Goal: Task Accomplishment & Management: Manage account settings

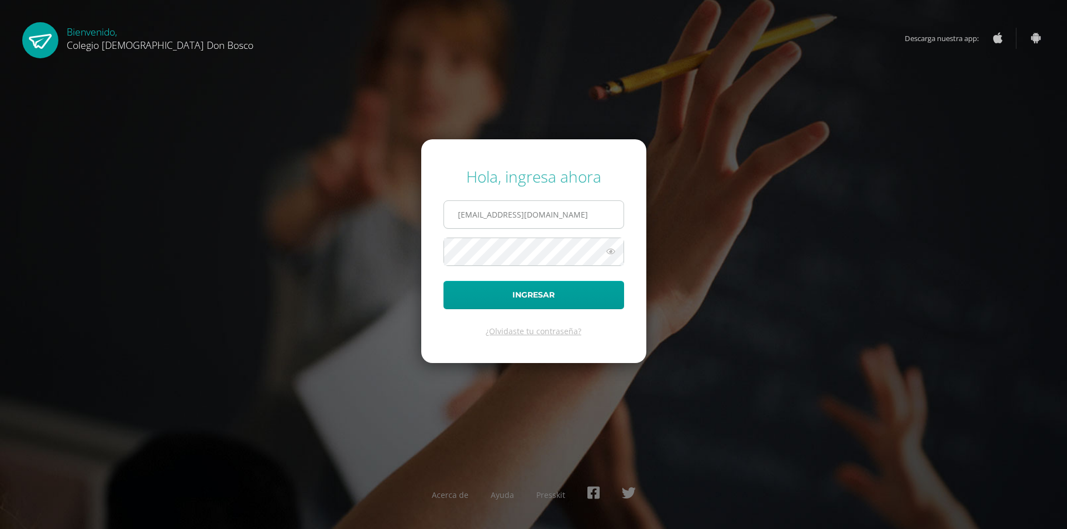
type input "[EMAIL_ADDRESS][DOMAIN_NAME]"
click at [443, 281] on button "Ingresar" at bounding box center [533, 295] width 181 height 28
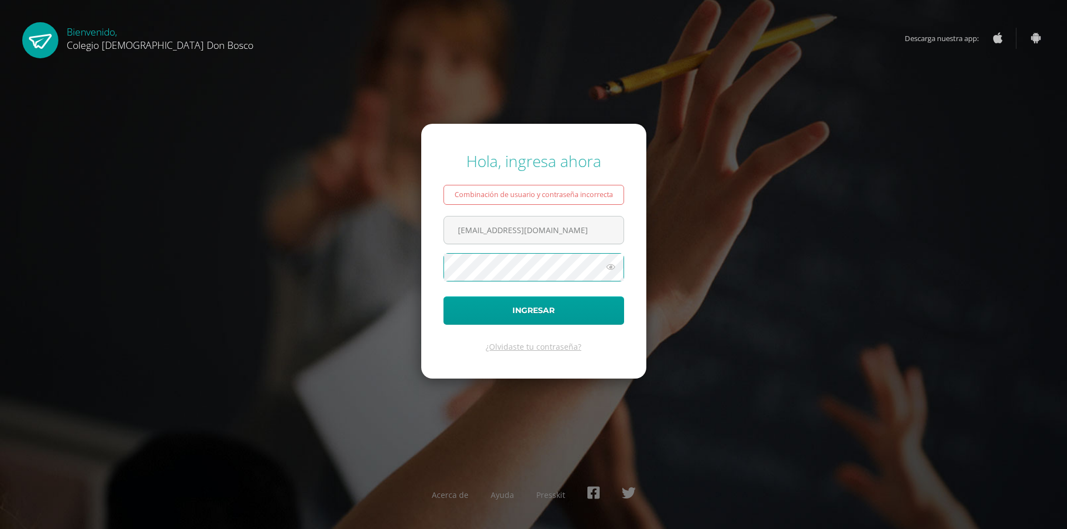
click at [443, 297] on button "Ingresar" at bounding box center [533, 311] width 181 height 28
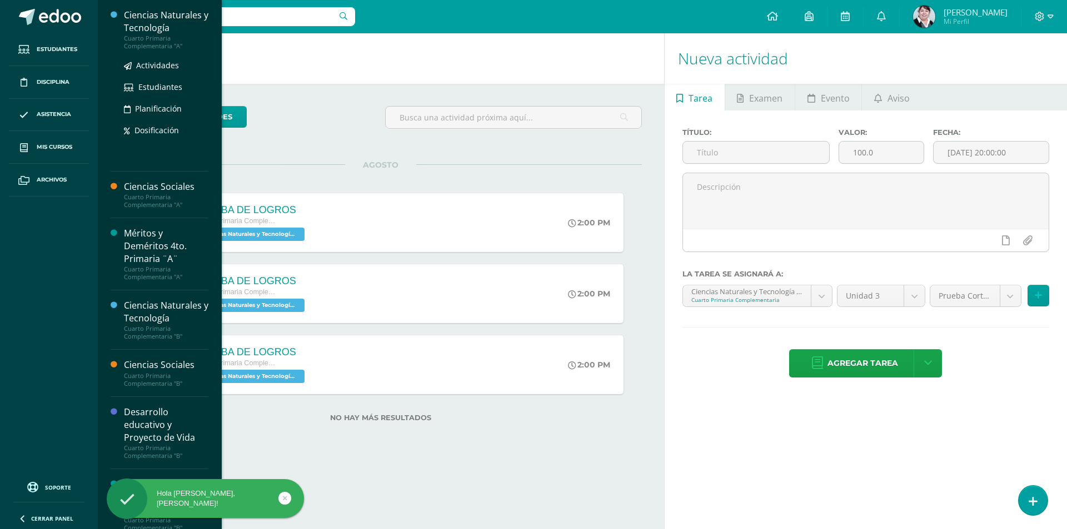
click at [154, 24] on div "Ciencias Naturales y Tecnología" at bounding box center [166, 22] width 84 height 26
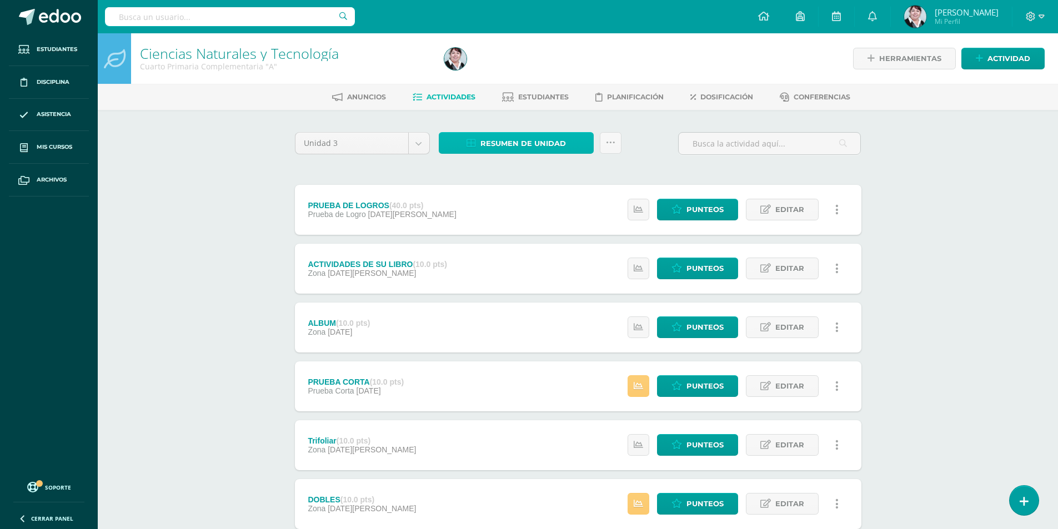
click at [521, 141] on span "Resumen de unidad" at bounding box center [524, 143] width 86 height 21
click at [519, 69] on link "Descargar como HTML" at bounding box center [516, 71] width 118 height 17
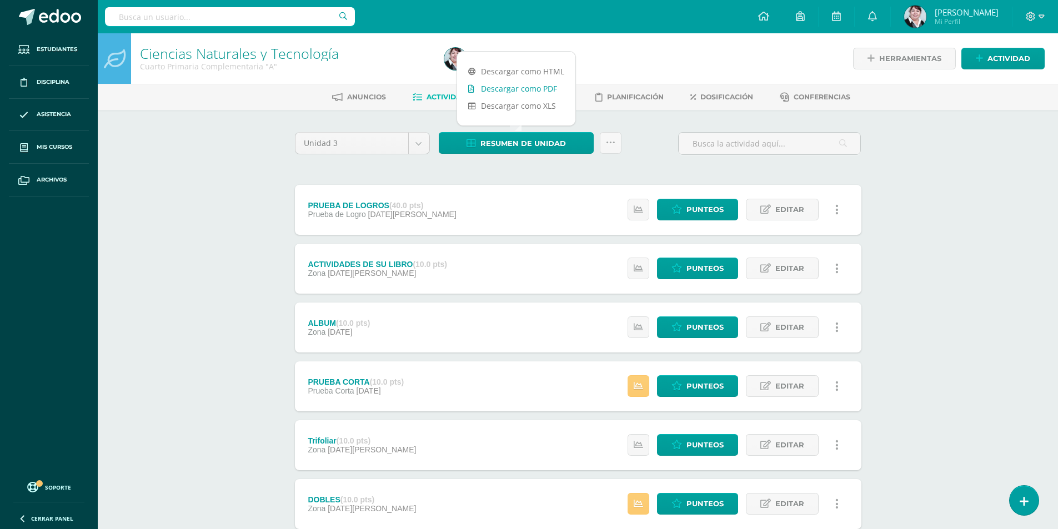
click at [521, 89] on link "Descargar como PDF" at bounding box center [516, 88] width 118 height 17
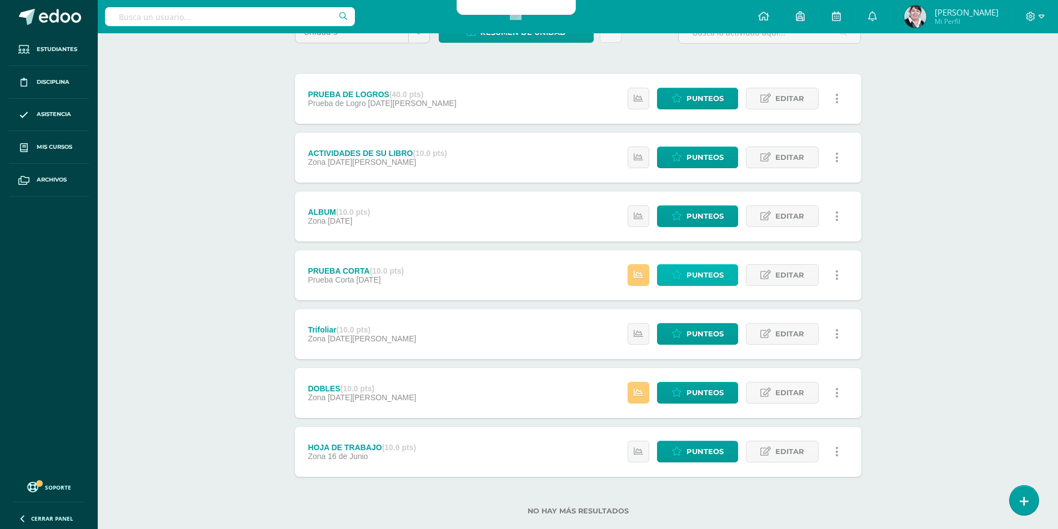
click at [707, 274] on span "Punteos" at bounding box center [705, 275] width 37 height 21
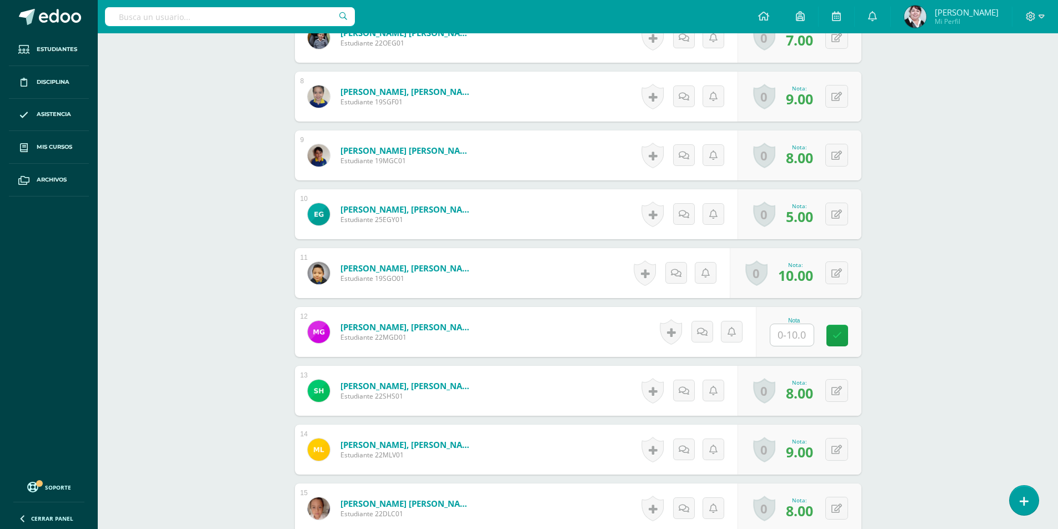
scroll to position [793, 0]
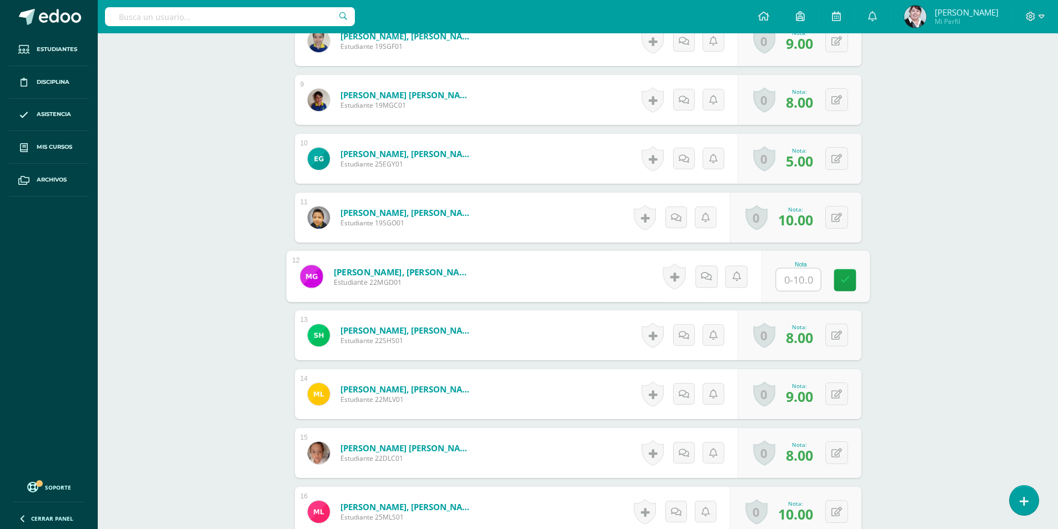
click at [801, 278] on input "text" at bounding box center [798, 280] width 44 height 22
type input "6"
click at [836, 285] on link at bounding box center [845, 280] width 22 height 22
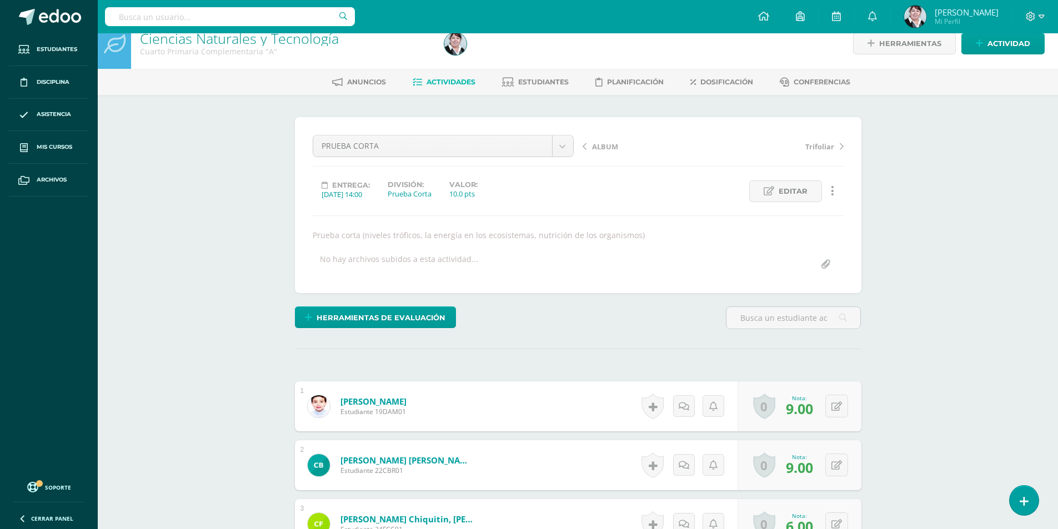
scroll to position [0, 0]
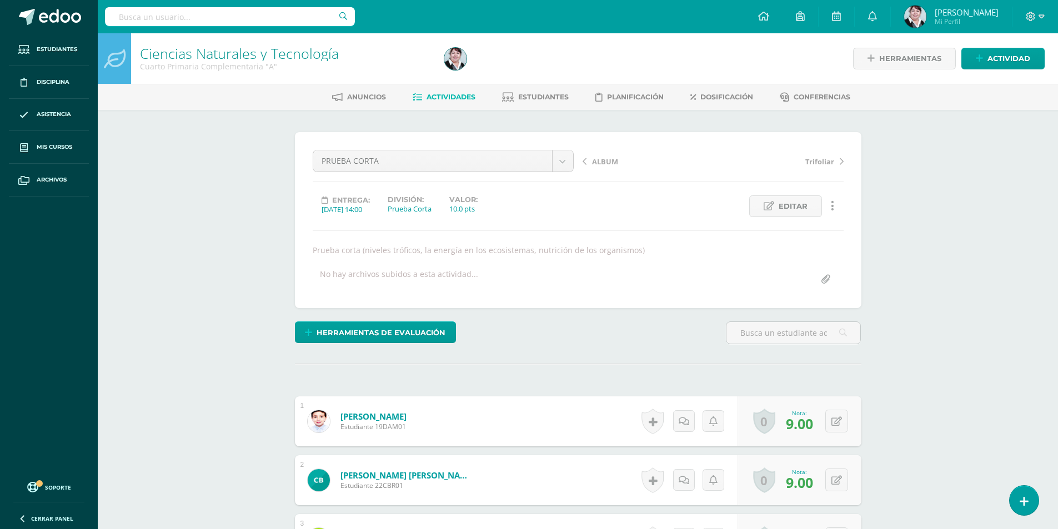
click at [452, 97] on span "Actividades" at bounding box center [451, 97] width 49 height 8
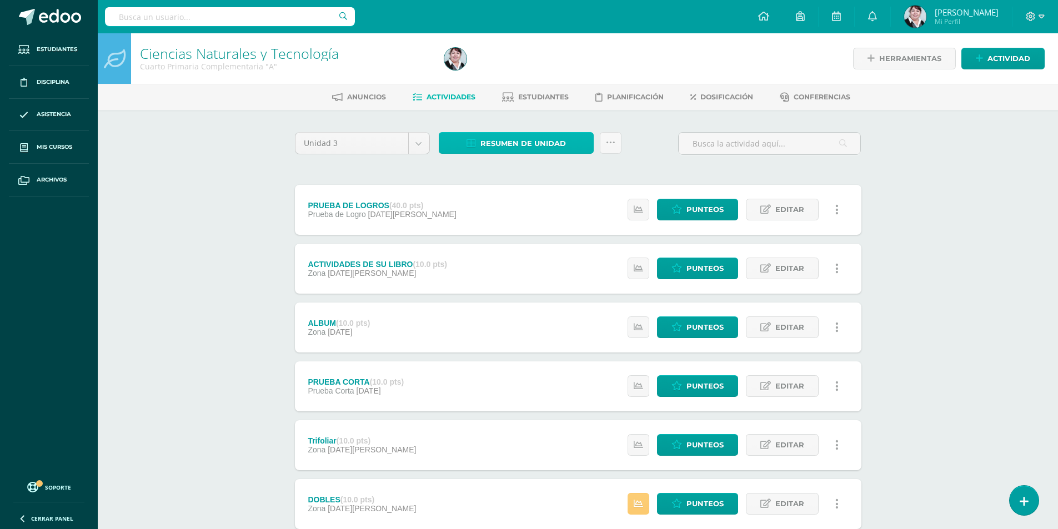
click at [549, 143] on span "Resumen de unidad" at bounding box center [524, 143] width 86 height 21
click at [549, 70] on link "Descargar como HTML" at bounding box center [516, 71] width 118 height 17
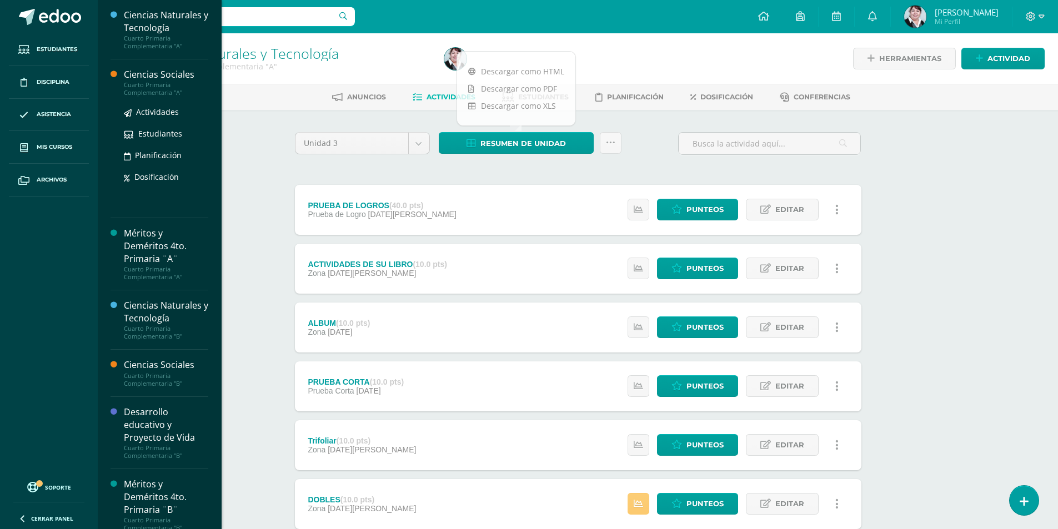
click at [158, 82] on div "Cuarto Primaria Complementaria "A"" at bounding box center [166, 89] width 84 height 16
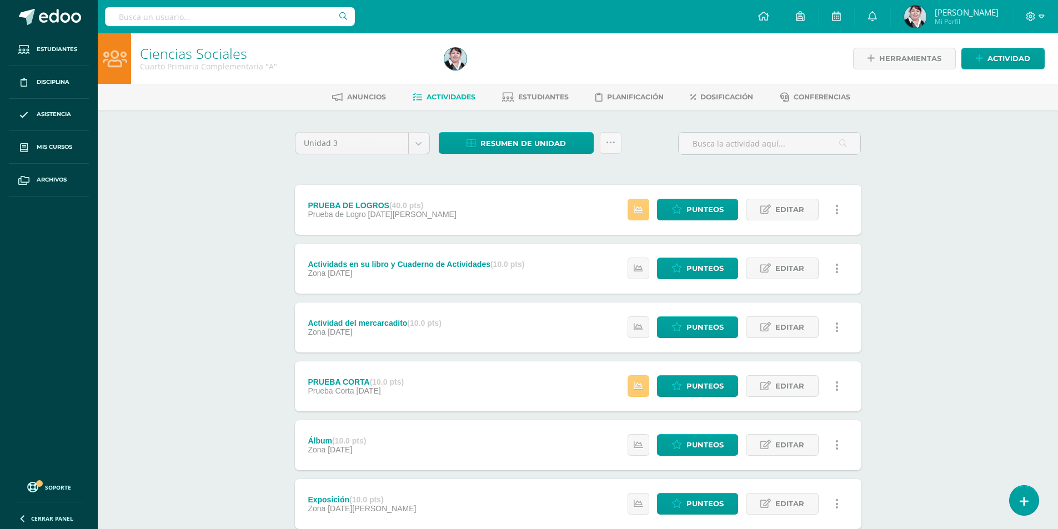
click at [453, 96] on span "Actividades" at bounding box center [451, 97] width 49 height 8
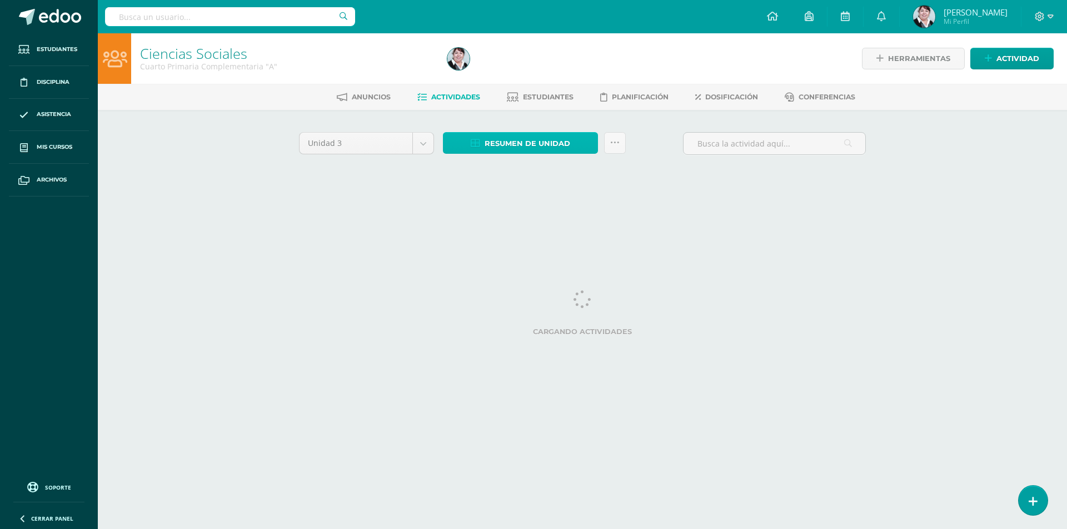
click at [517, 143] on span "Resumen de unidad" at bounding box center [527, 143] width 86 height 21
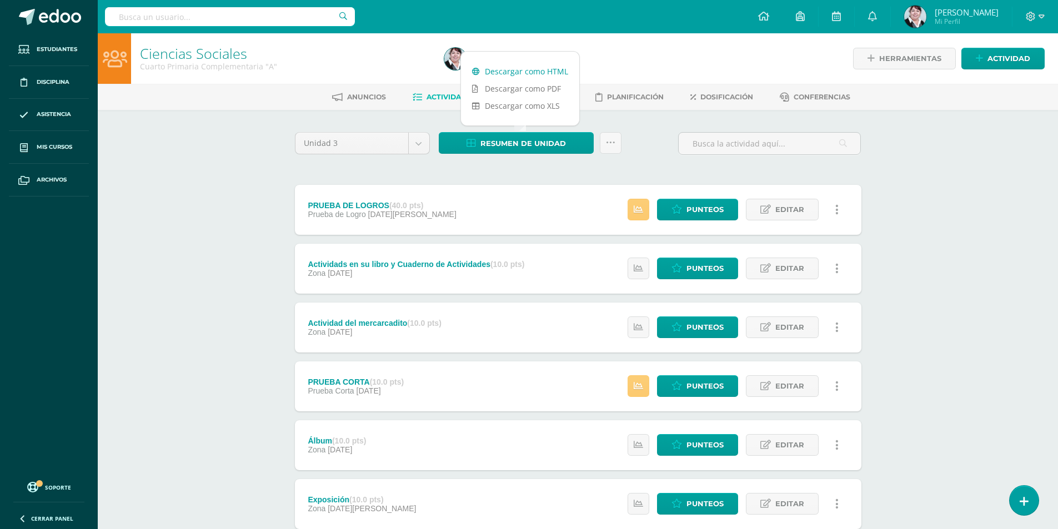
click at [537, 71] on link "Descargar como HTML" at bounding box center [520, 71] width 118 height 17
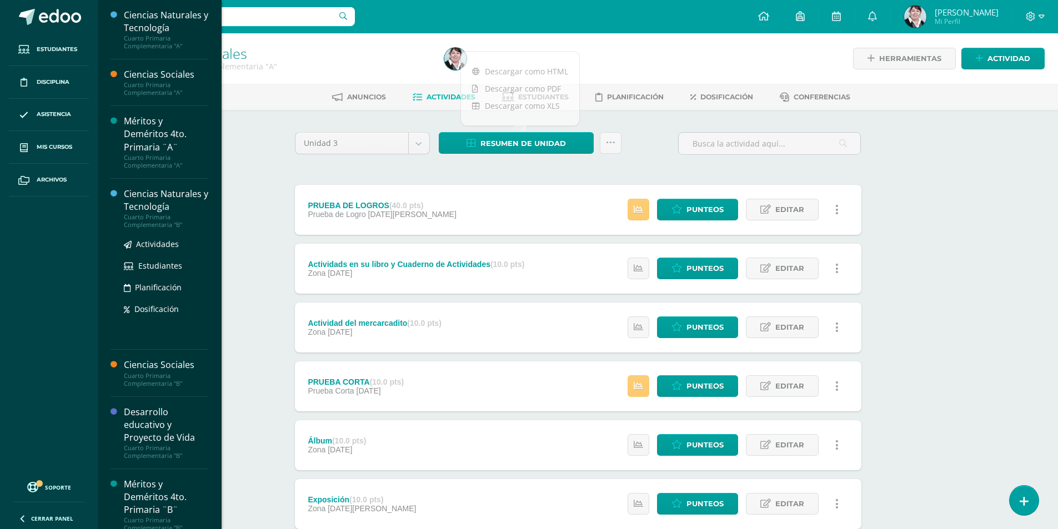
click at [161, 194] on div "Ciencias Naturales y Tecnología" at bounding box center [166, 201] width 84 height 26
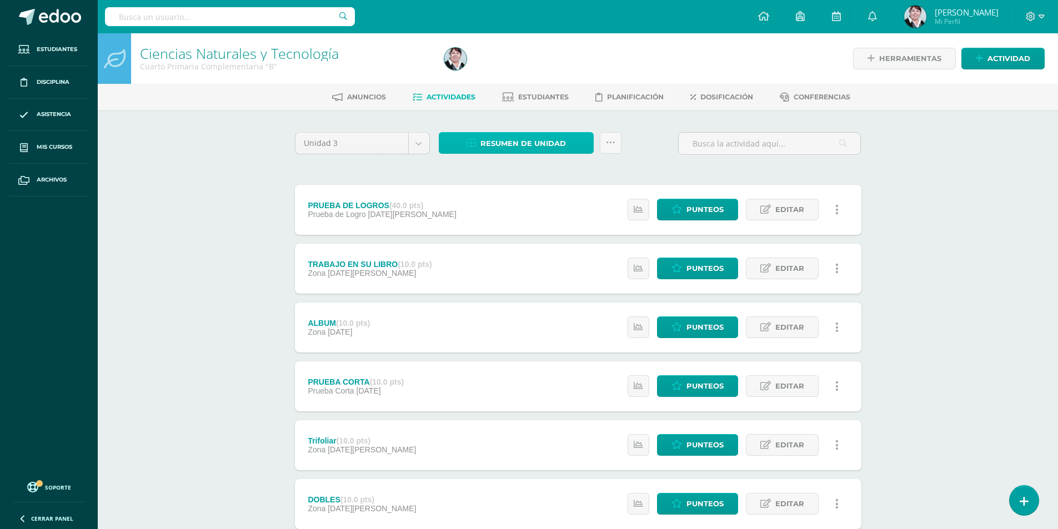
click at [533, 143] on span "Resumen de unidad" at bounding box center [524, 143] width 86 height 21
click at [526, 71] on link "Descargar como HTML" at bounding box center [516, 71] width 118 height 17
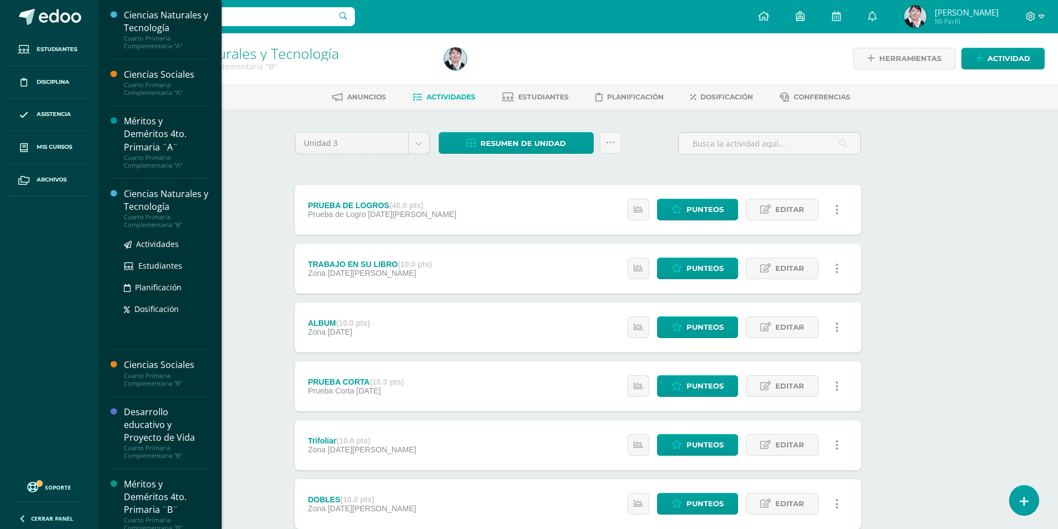
click at [155, 206] on div "Ciencias Naturales y Tecnología" at bounding box center [166, 201] width 84 height 26
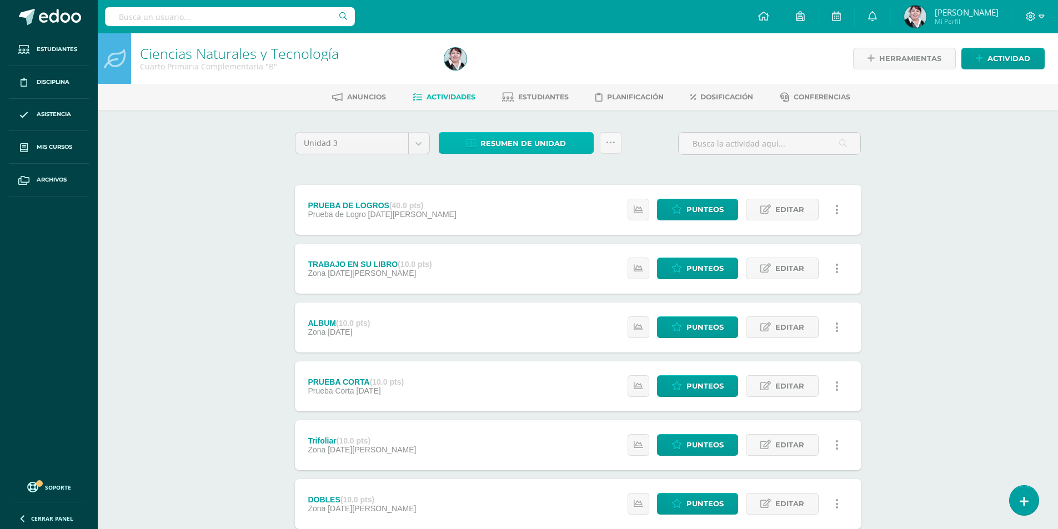
click at [536, 137] on span "Resumen de unidad" at bounding box center [524, 143] width 86 height 21
click at [518, 68] on link "Descargar como HTML" at bounding box center [516, 71] width 118 height 17
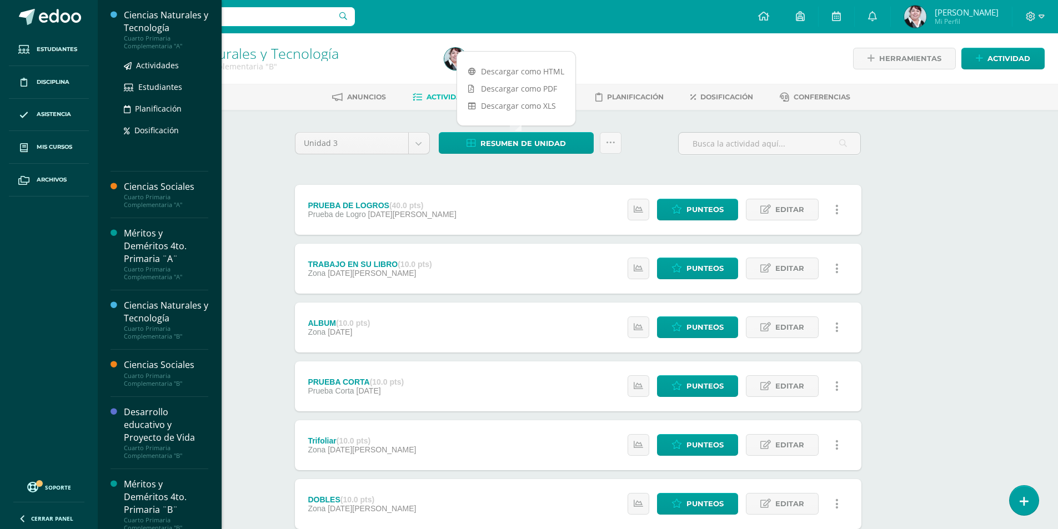
click at [162, 21] on div "Ciencias Naturales y Tecnología" at bounding box center [166, 22] width 84 height 26
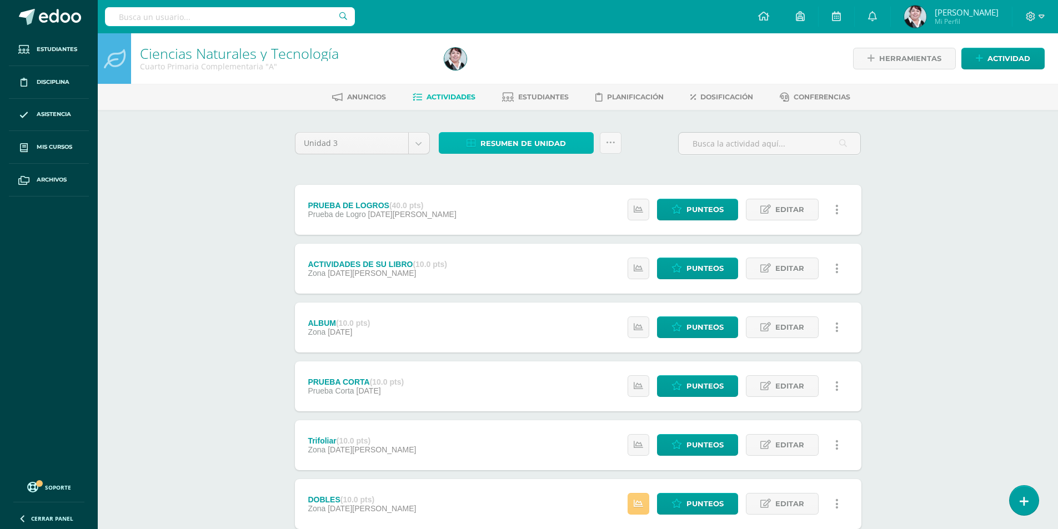
click at [515, 141] on span "Resumen de unidad" at bounding box center [524, 143] width 86 height 21
click at [522, 71] on link "Descargar como HTML" at bounding box center [516, 71] width 118 height 17
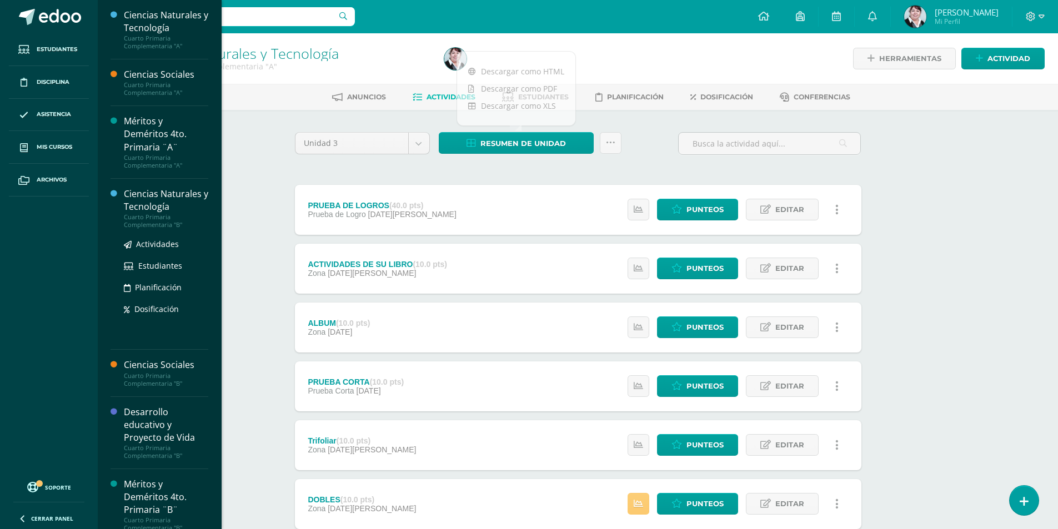
click at [167, 194] on div "Ciencias Naturales y Tecnología" at bounding box center [166, 201] width 84 height 26
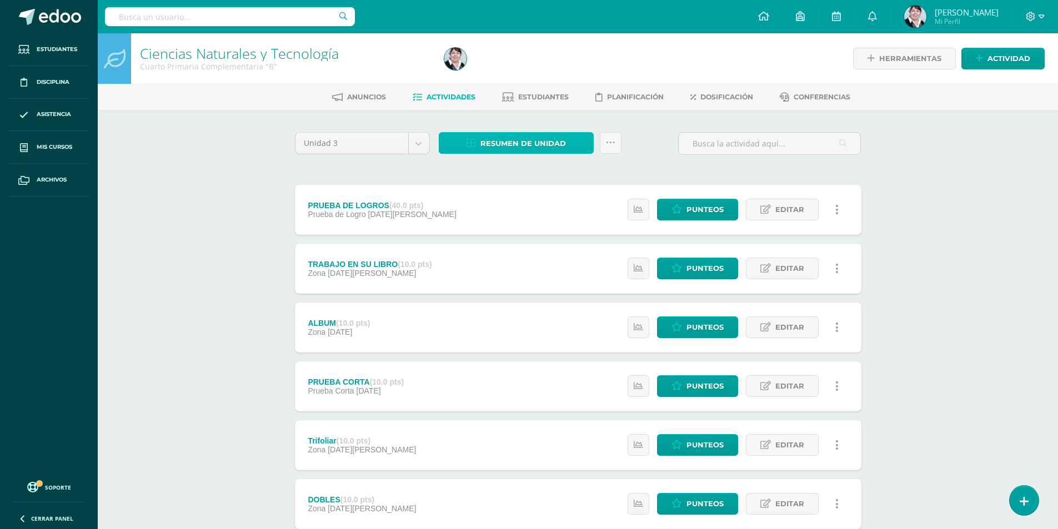
click at [529, 144] on span "Resumen de unidad" at bounding box center [524, 143] width 86 height 21
click at [527, 70] on link "Descargar como HTML" at bounding box center [516, 71] width 118 height 17
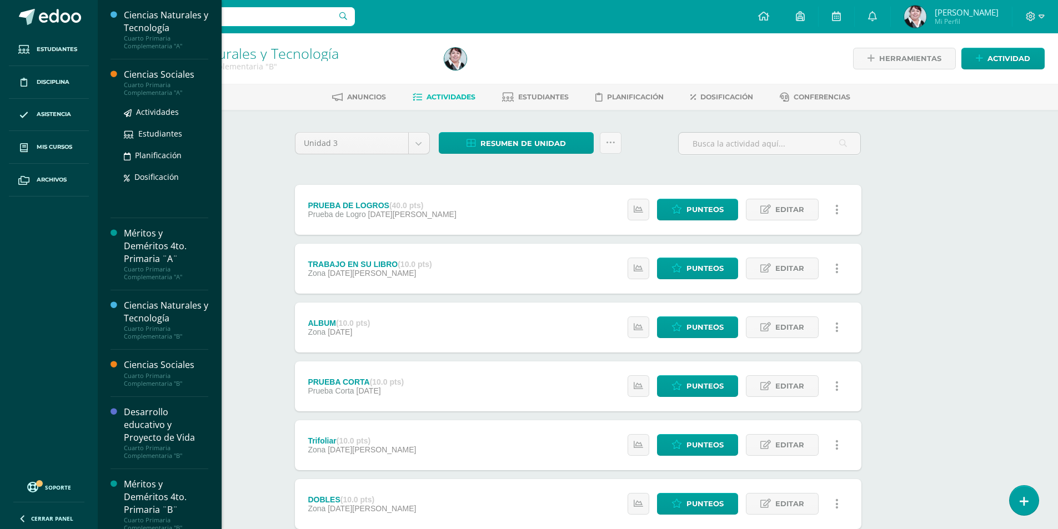
click at [163, 77] on div "Ciencias Sociales" at bounding box center [166, 74] width 84 height 13
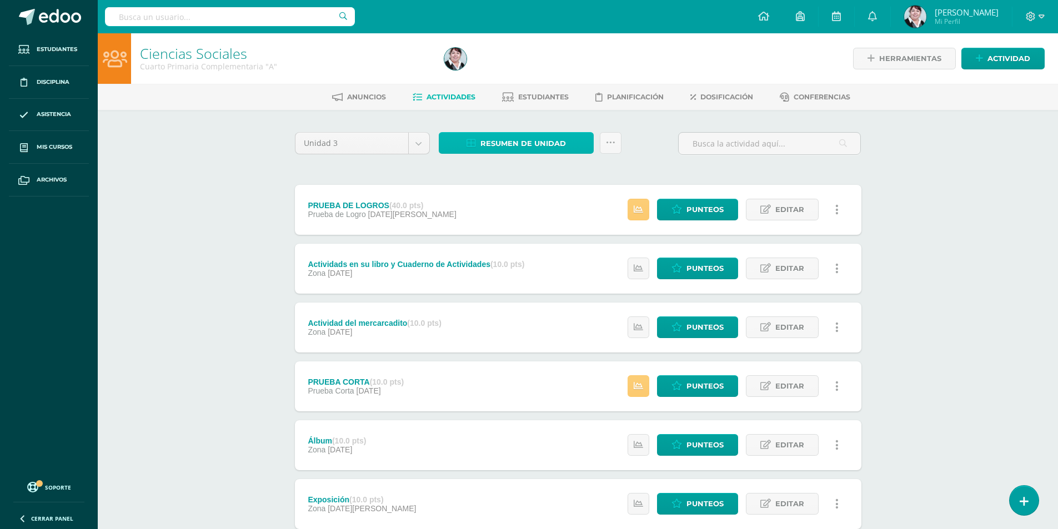
click at [537, 141] on span "Resumen de unidad" at bounding box center [524, 143] width 86 height 21
click at [529, 72] on link "Descargar como HTML" at bounding box center [516, 71] width 118 height 17
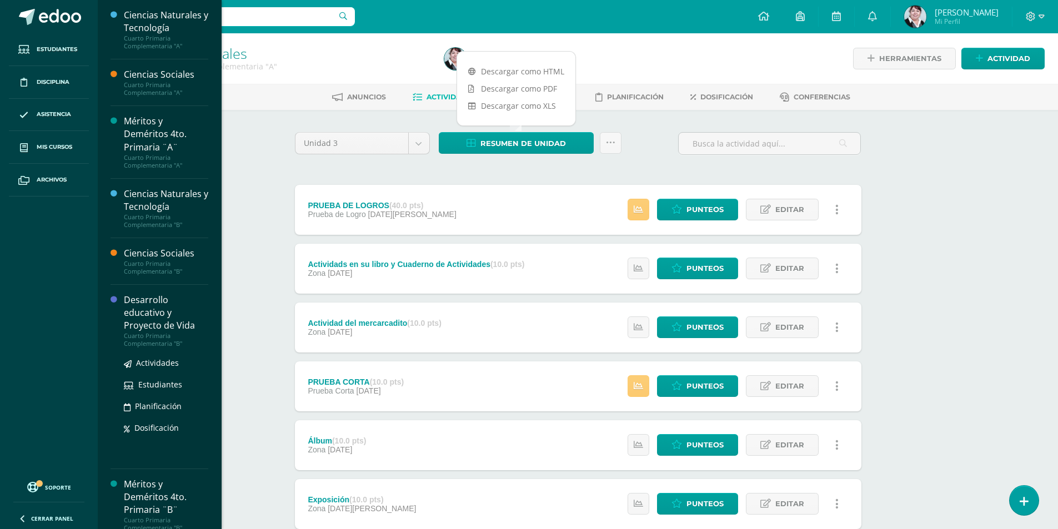
scroll to position [167, 0]
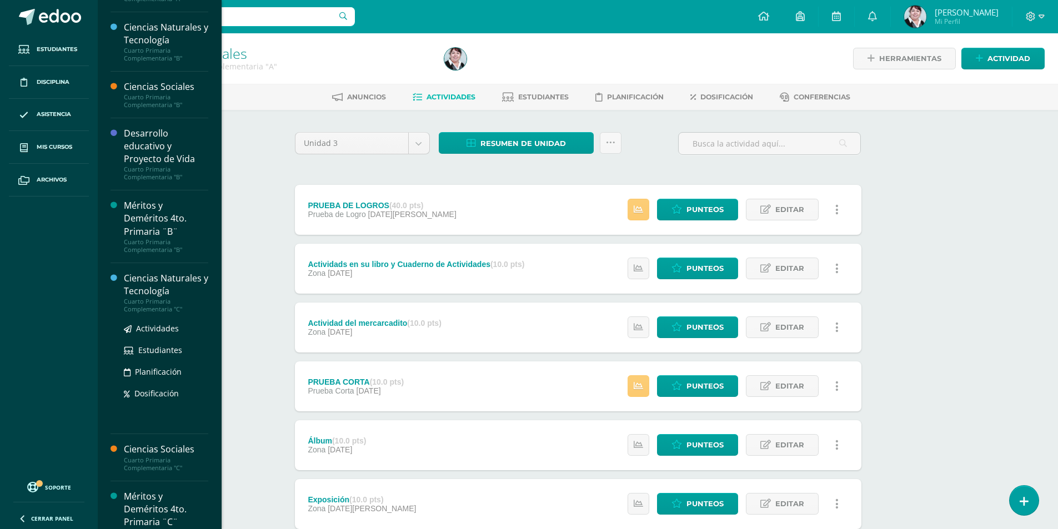
click at [153, 283] on div "Ciencias Naturales y Tecnología" at bounding box center [166, 285] width 84 height 26
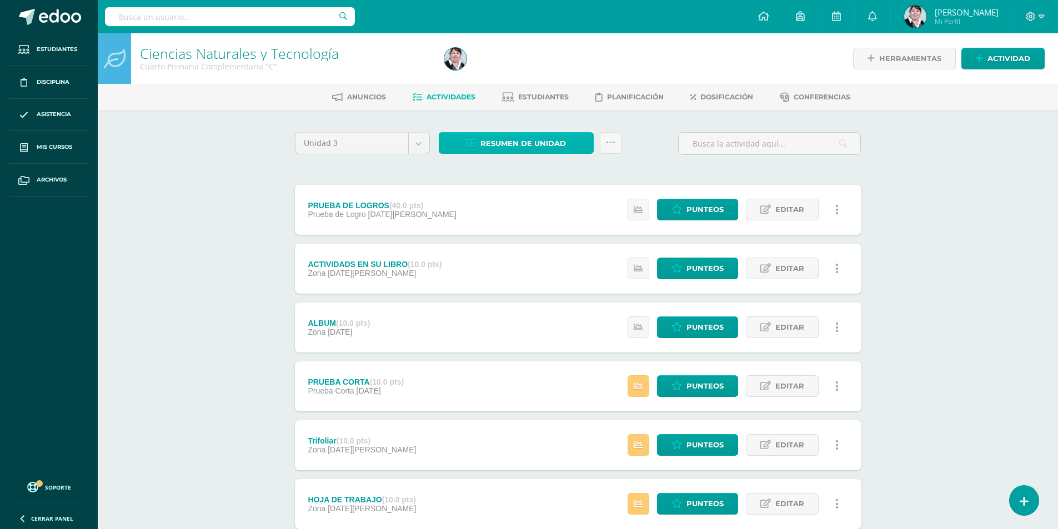
click at [540, 139] on span "Resumen de unidad" at bounding box center [524, 143] width 86 height 21
click at [533, 71] on link "Descargar como HTML" at bounding box center [516, 71] width 118 height 17
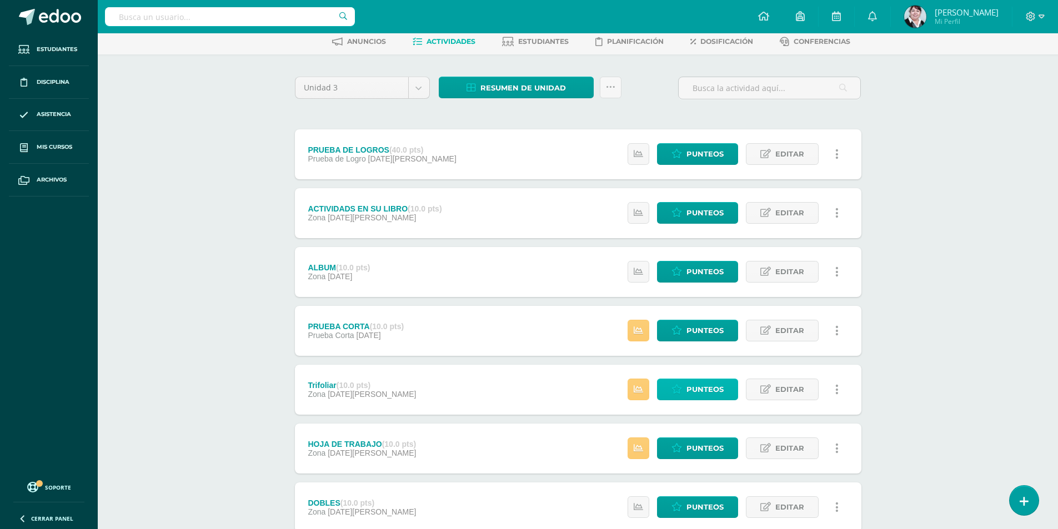
click at [701, 387] on span "Punteos" at bounding box center [705, 389] width 37 height 21
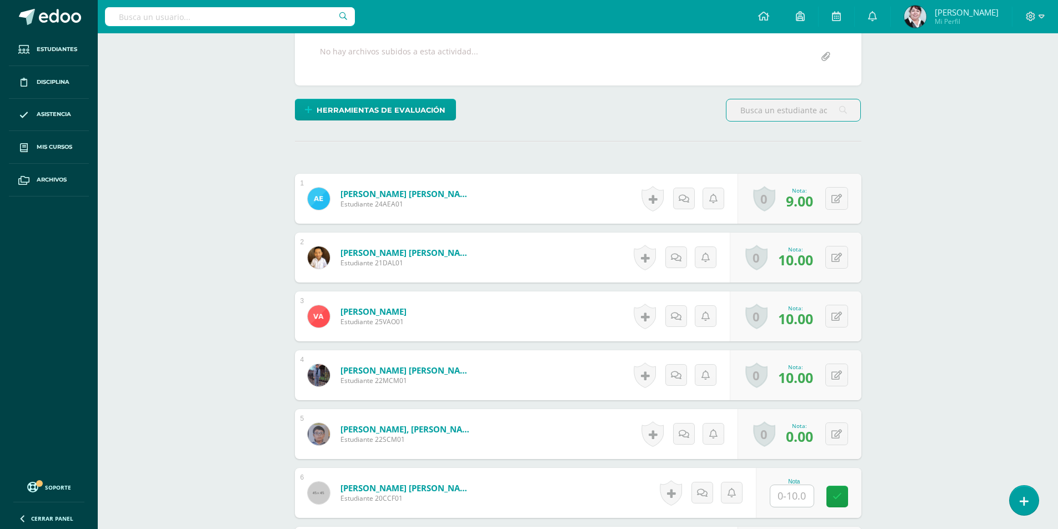
scroll to position [445, 0]
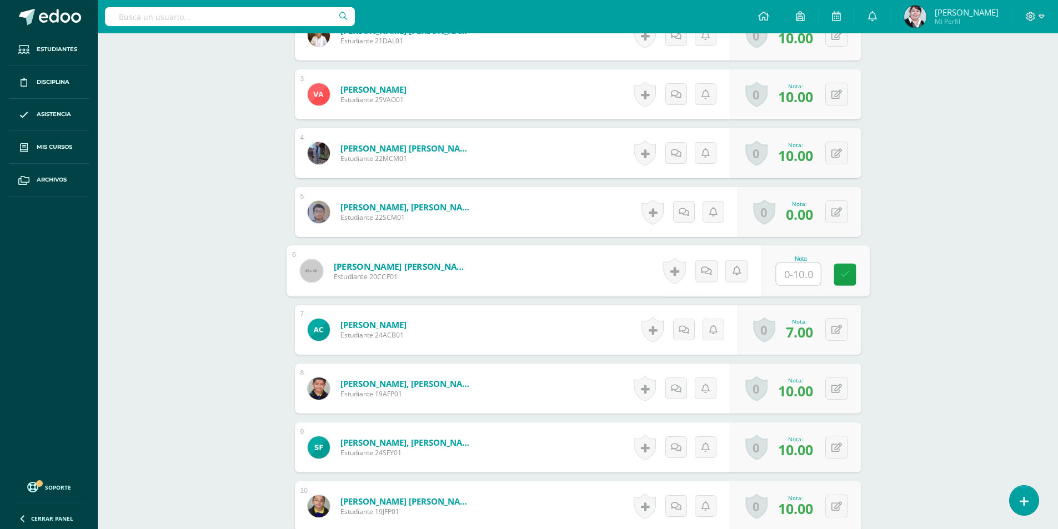
click at [802, 273] on input "text" at bounding box center [798, 274] width 44 height 22
type input "9"
click at [848, 273] on icon at bounding box center [845, 274] width 10 height 9
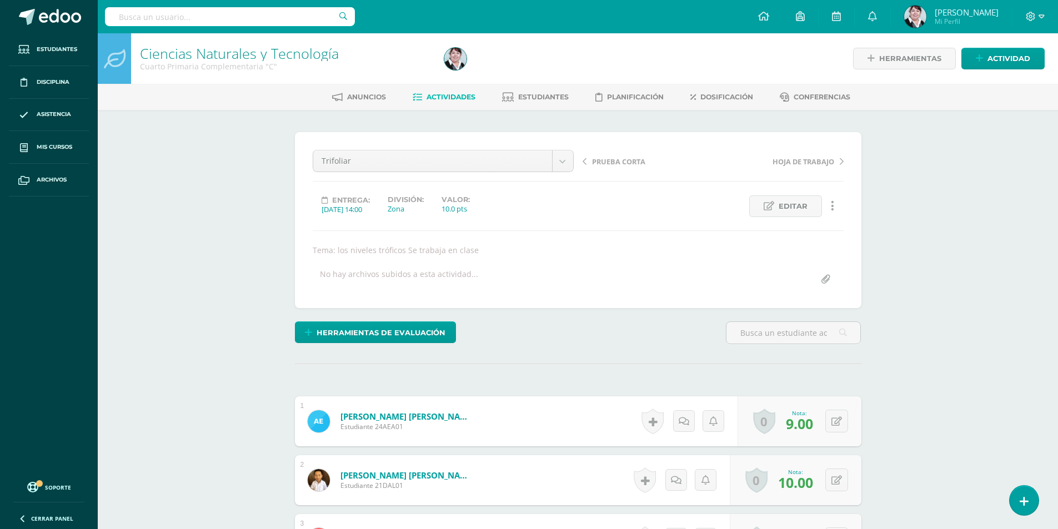
click at [446, 97] on span "Actividades" at bounding box center [451, 97] width 49 height 8
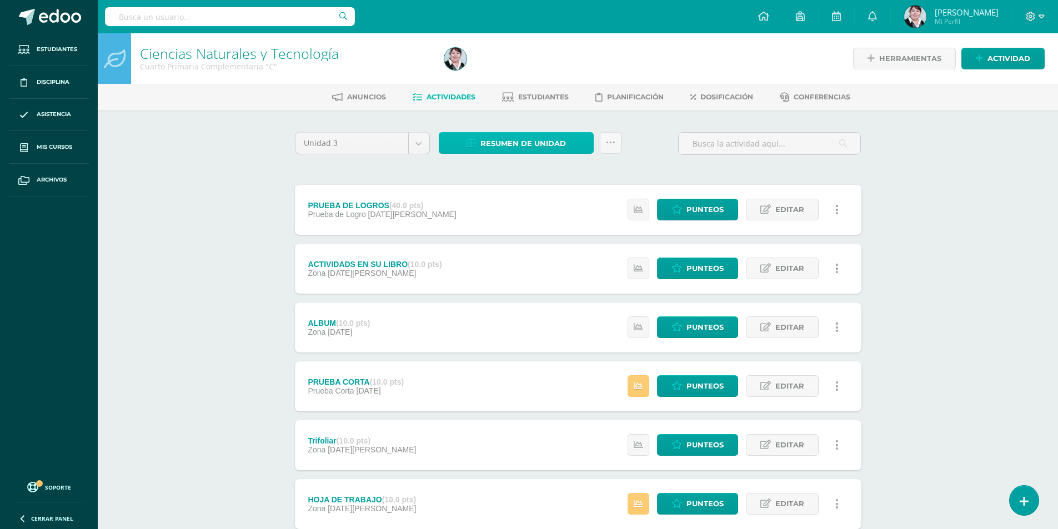
click at [538, 141] on span "Resumen de unidad" at bounding box center [524, 143] width 86 height 21
click at [541, 71] on link "Descargar como HTML" at bounding box center [516, 71] width 118 height 17
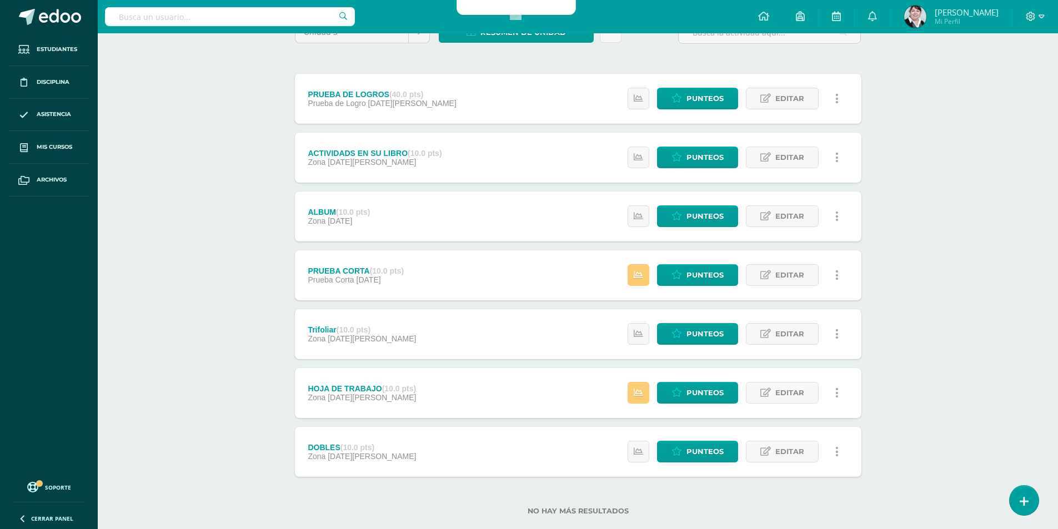
scroll to position [133, 0]
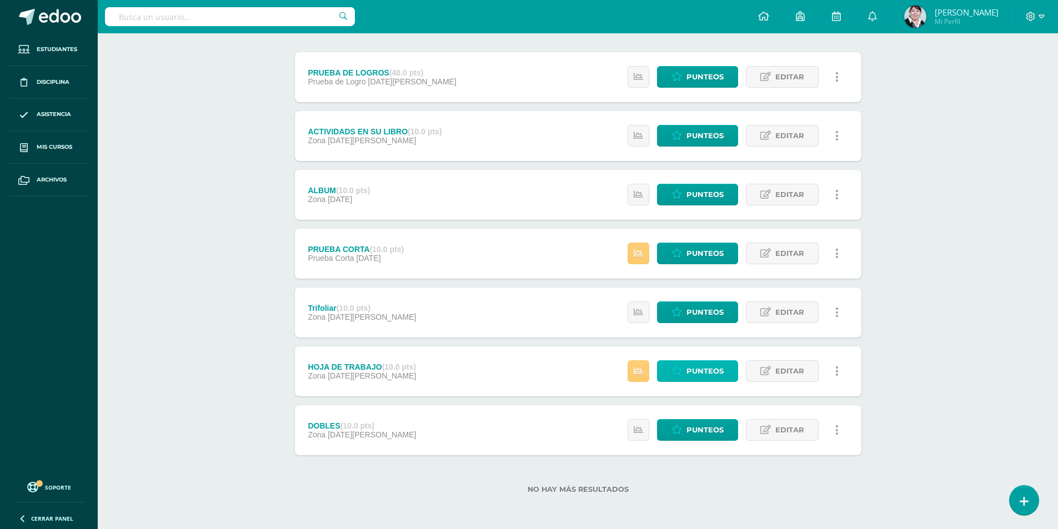
click at [711, 372] on span "Punteos" at bounding box center [705, 371] width 37 height 21
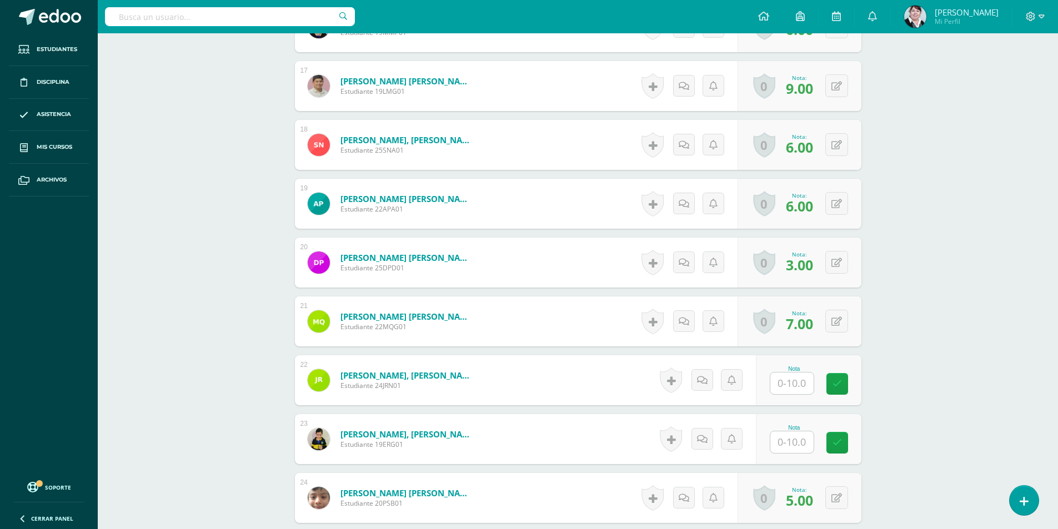
scroll to position [1445, 0]
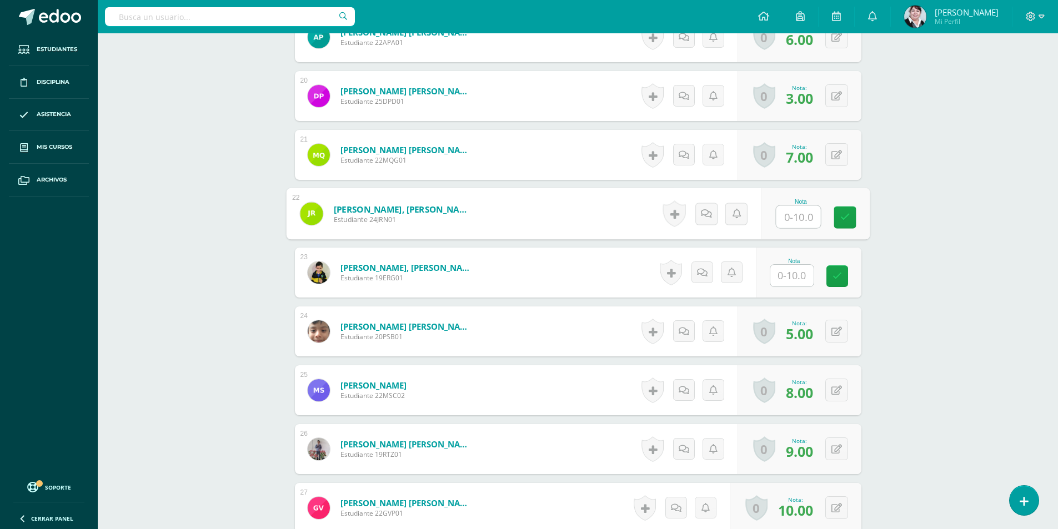
click at [798, 218] on input "text" at bounding box center [798, 217] width 44 height 22
type input "7"
click at [848, 217] on icon at bounding box center [845, 217] width 10 height 9
click at [797, 277] on input "text" at bounding box center [798, 276] width 44 height 22
type input "7"
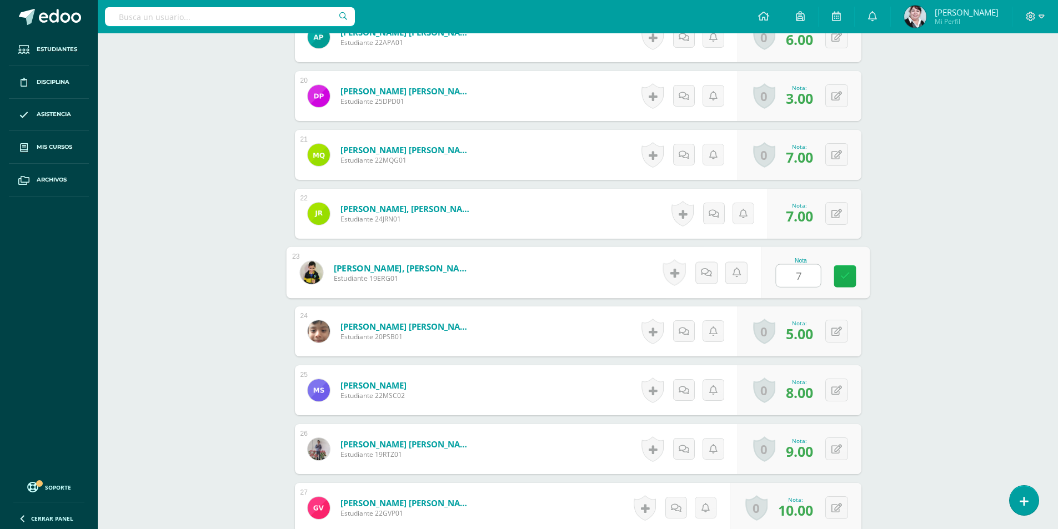
click at [847, 273] on icon at bounding box center [845, 276] width 10 height 9
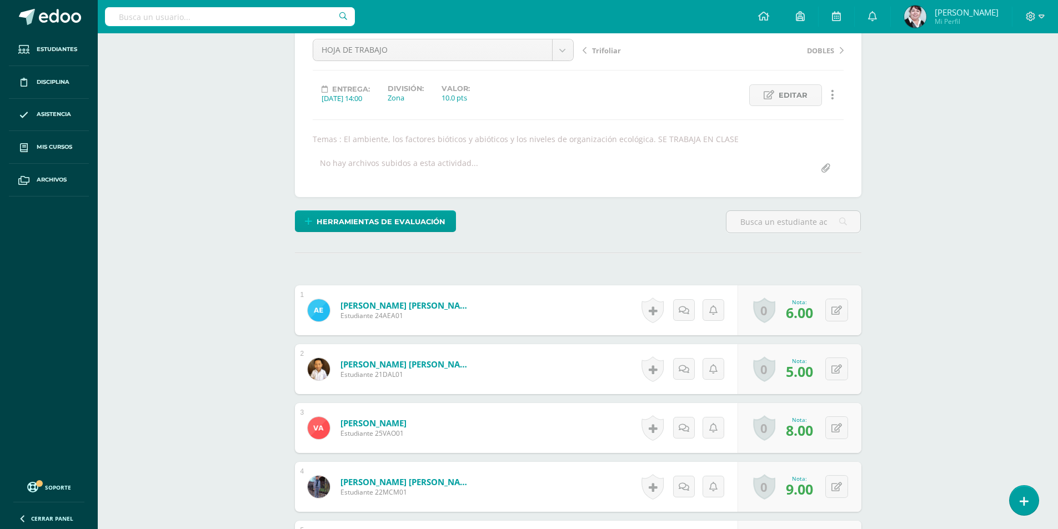
scroll to position [0, 0]
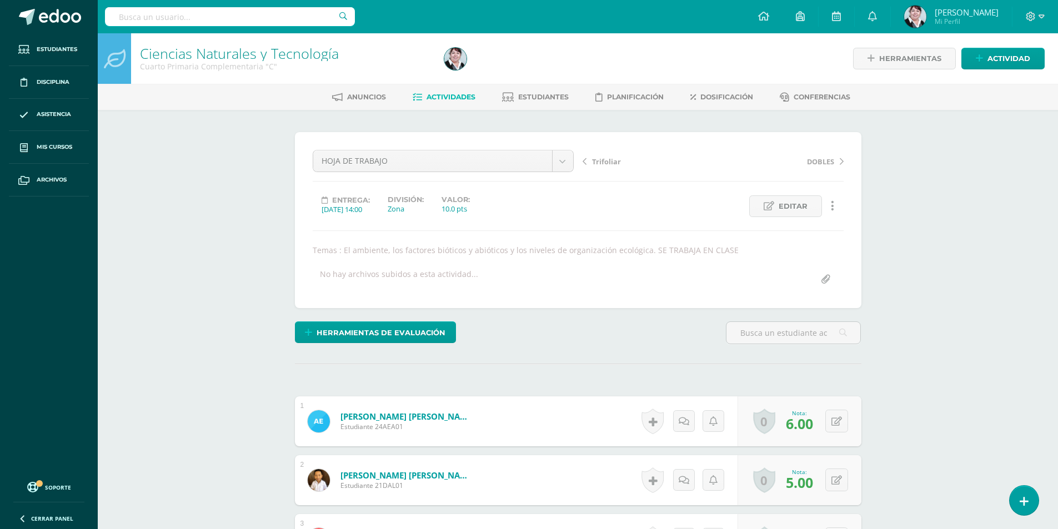
click at [460, 97] on span "Actividades" at bounding box center [451, 97] width 49 height 8
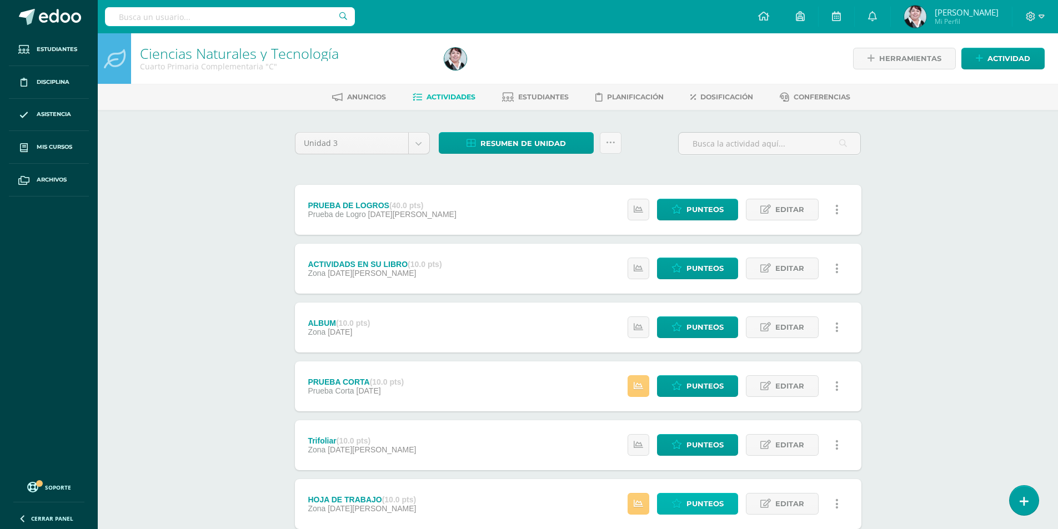
click at [693, 502] on span "Punteos" at bounding box center [705, 504] width 37 height 21
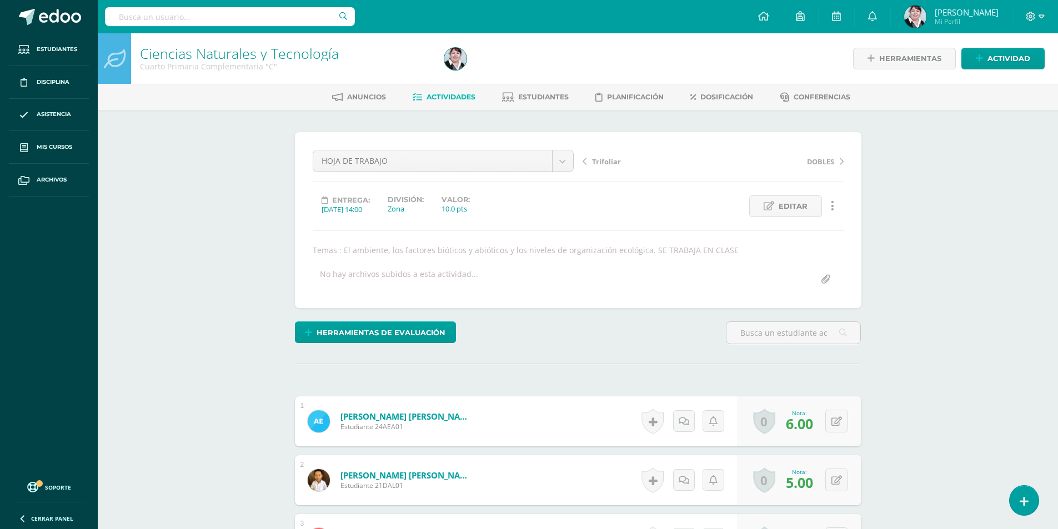
click at [448, 97] on span "Actividades" at bounding box center [451, 97] width 49 height 8
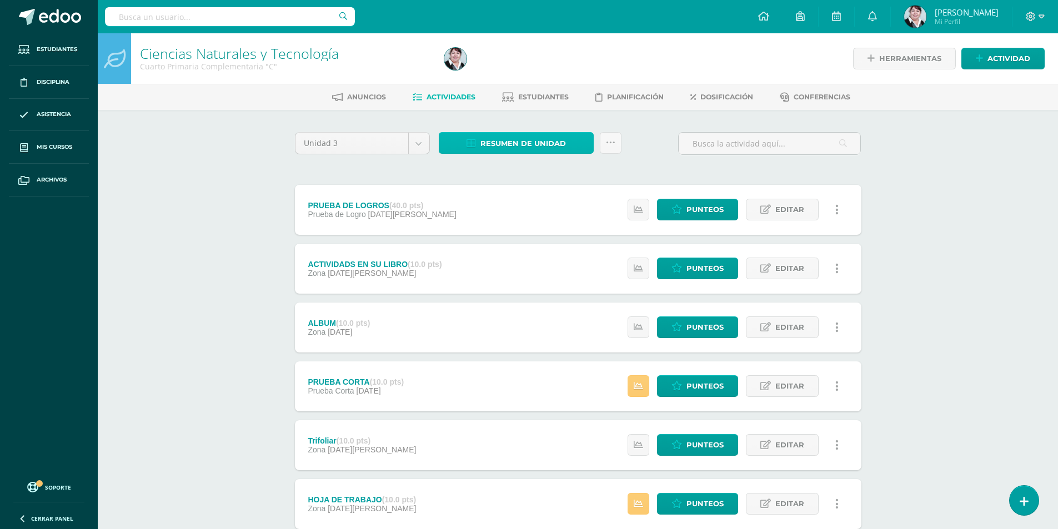
click at [533, 143] on span "Resumen de unidad" at bounding box center [524, 143] width 86 height 21
click at [537, 71] on link "Descargar como HTML" at bounding box center [516, 71] width 118 height 17
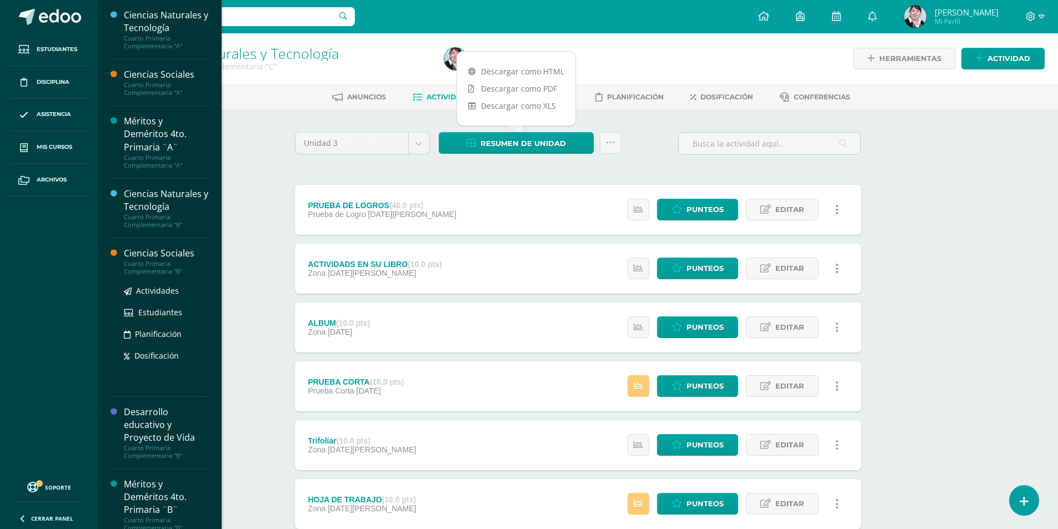
click at [172, 250] on div "Ciencias Sociales" at bounding box center [166, 253] width 84 height 13
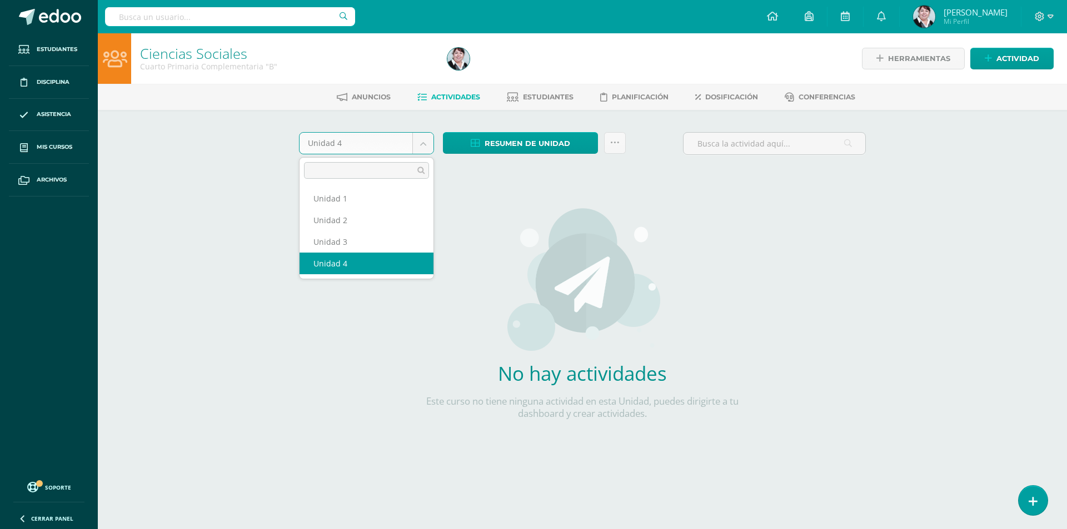
click at [426, 144] on body "Estudiantes Disciplina Asistencia Mis cursos Archivos Soporte Centro de ayuda Ú…" at bounding box center [533, 238] width 1067 height 477
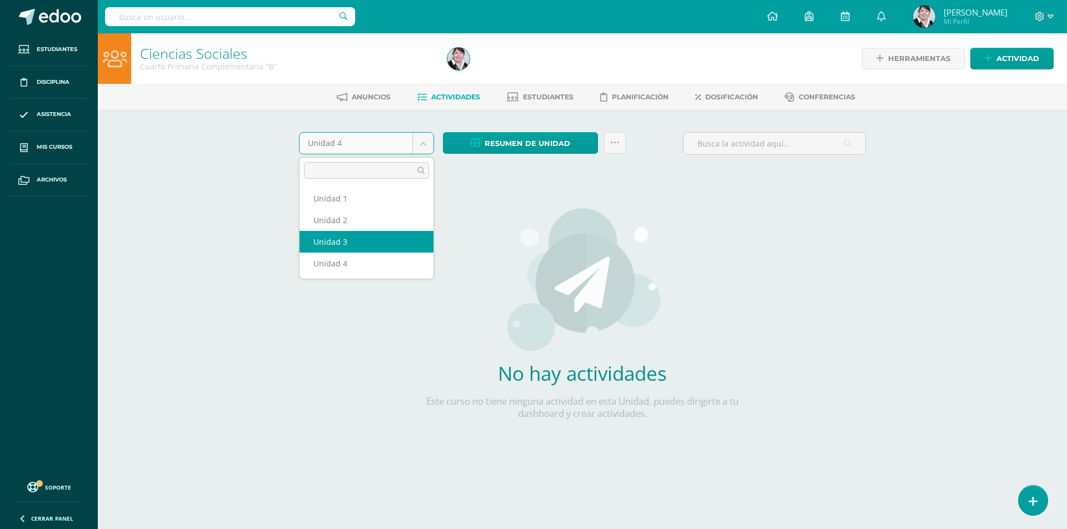
select select "Unidad 3"
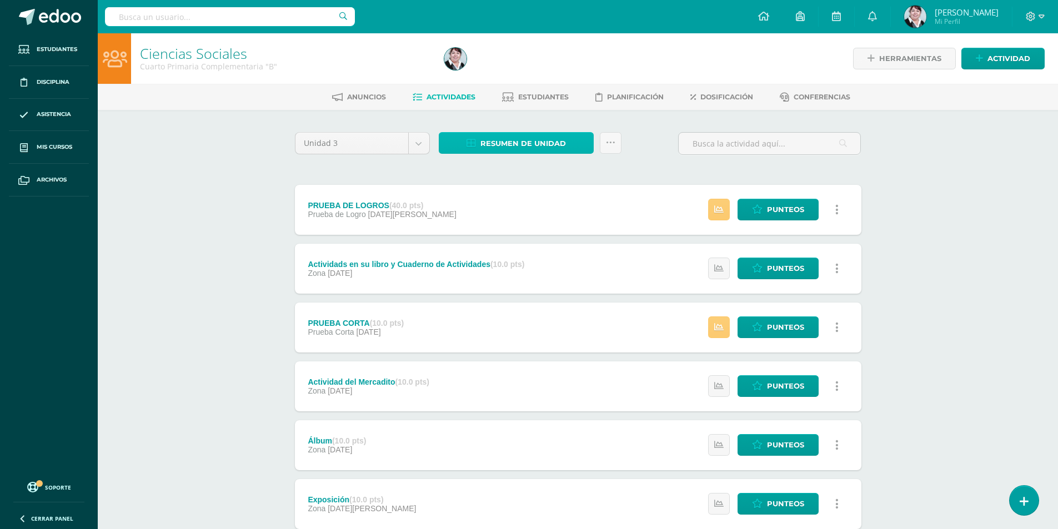
click at [540, 140] on span "Resumen de unidad" at bounding box center [524, 143] width 86 height 21
click at [531, 71] on link "Descargar como HTML" at bounding box center [516, 71] width 118 height 17
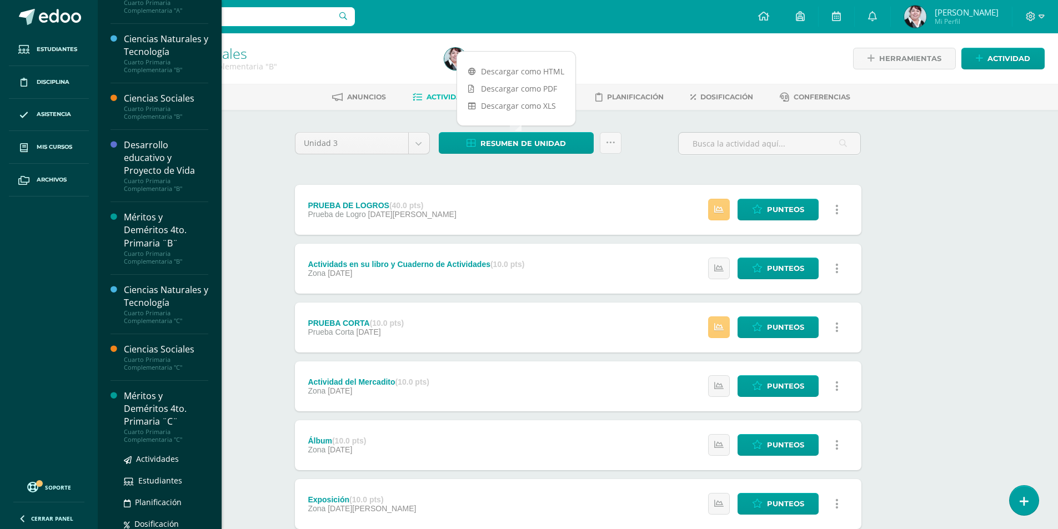
scroll to position [191, 0]
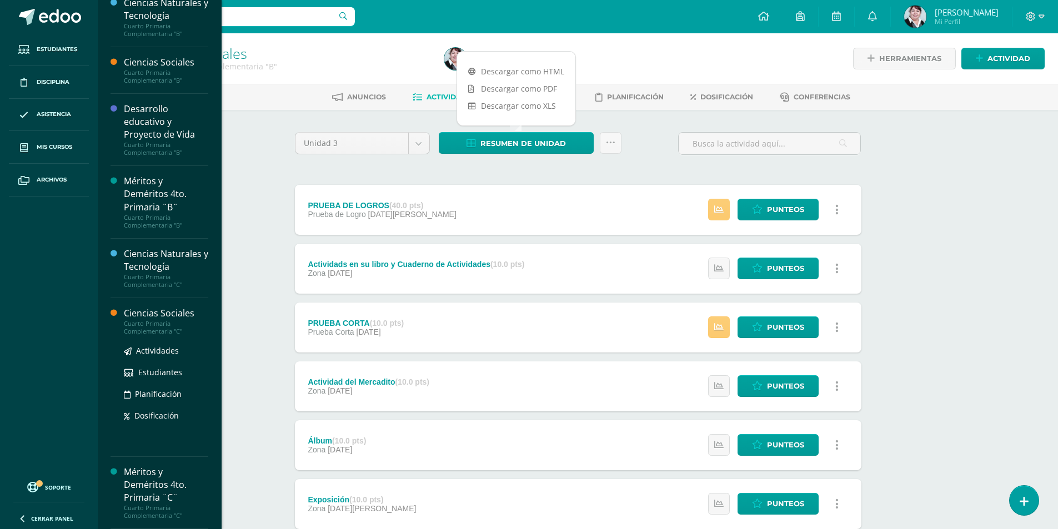
click at [162, 313] on div "Ciencias Sociales" at bounding box center [166, 313] width 84 height 13
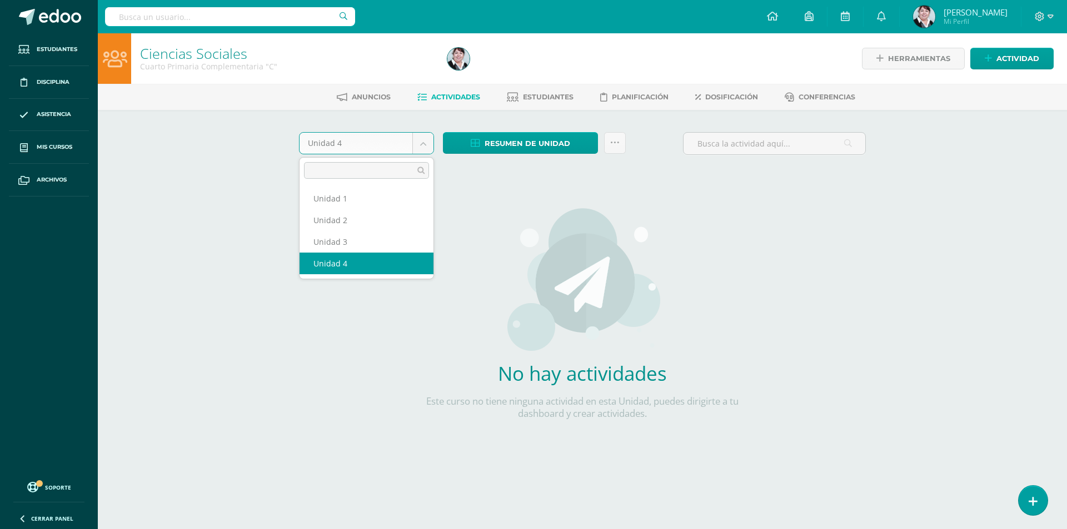
click at [420, 145] on body "Estudiantes Disciplina Asistencia Mis cursos Archivos Soporte Centro de ayuda Ú…" at bounding box center [533, 238] width 1067 height 477
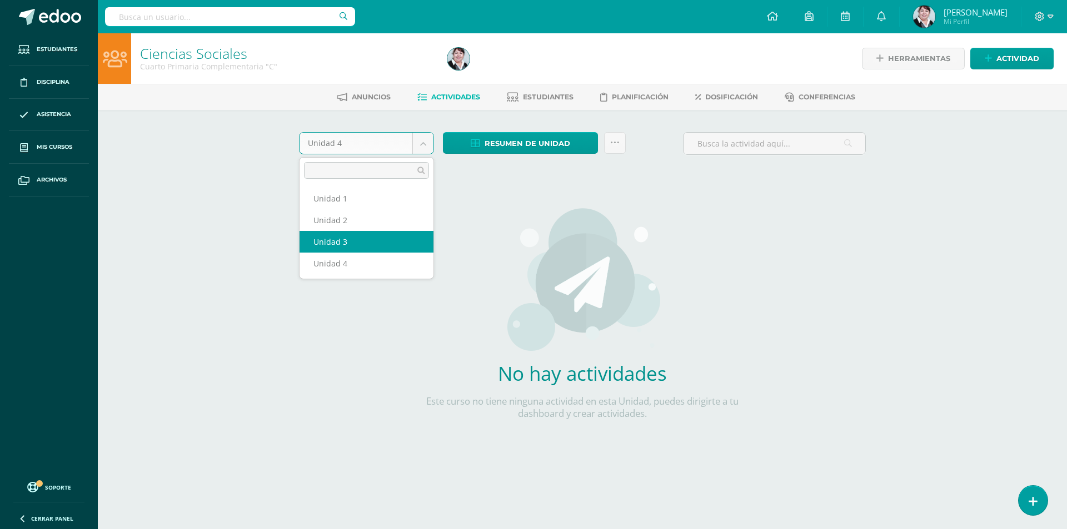
select select "Unidad 3"
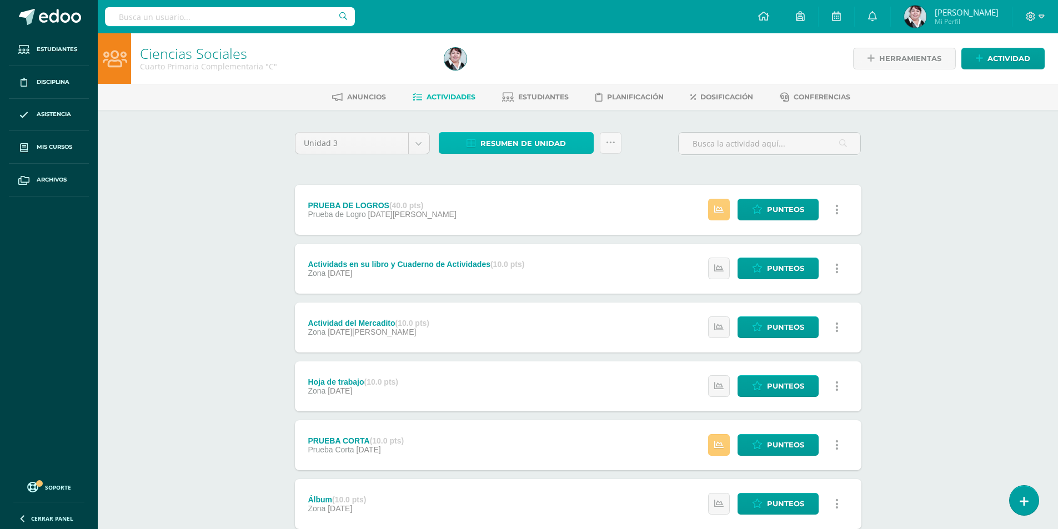
click at [547, 138] on span "Resumen de unidad" at bounding box center [524, 143] width 86 height 21
click at [528, 66] on link "Descargar como HTML" at bounding box center [516, 71] width 118 height 17
